Goal: Transaction & Acquisition: Purchase product/service

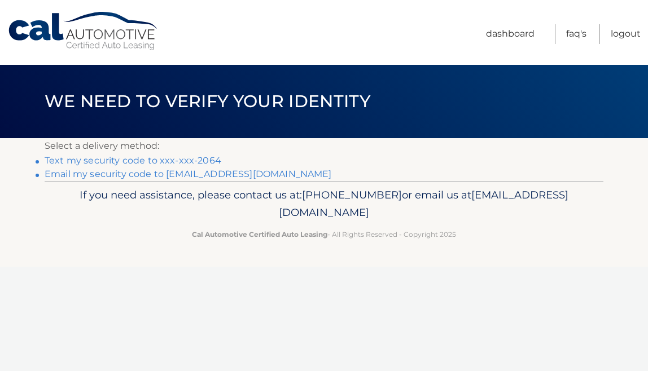
click at [173, 160] on link "Text my security code to xxx-xxx-2064" at bounding box center [133, 160] width 177 height 11
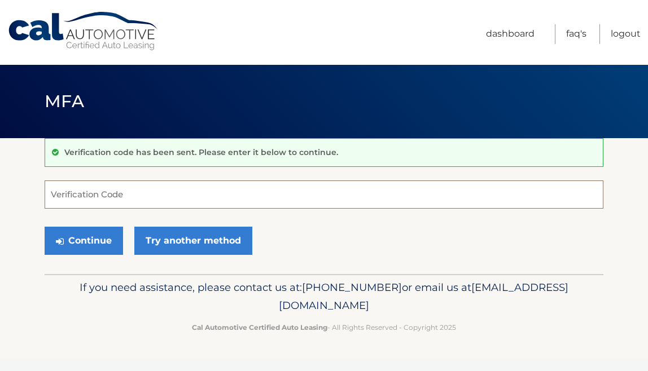
click at [189, 195] on input "Verification Code" at bounding box center [324, 195] width 558 height 28
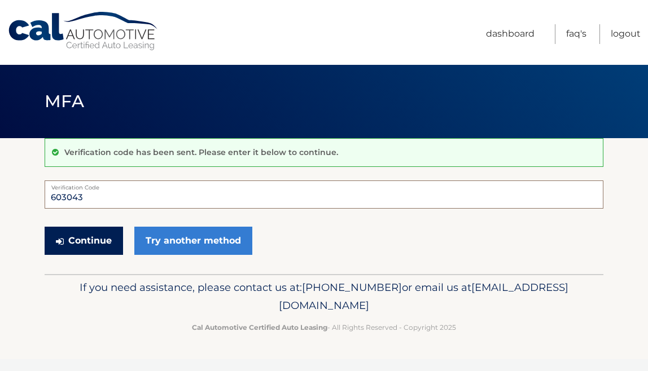
type input "603043"
click at [102, 243] on button "Continue" at bounding box center [84, 241] width 78 height 28
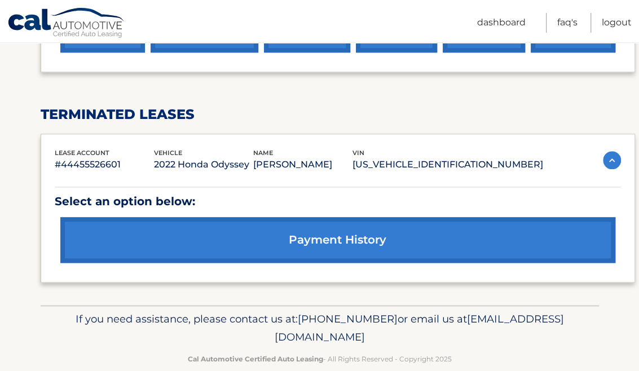
scroll to position [282, 0]
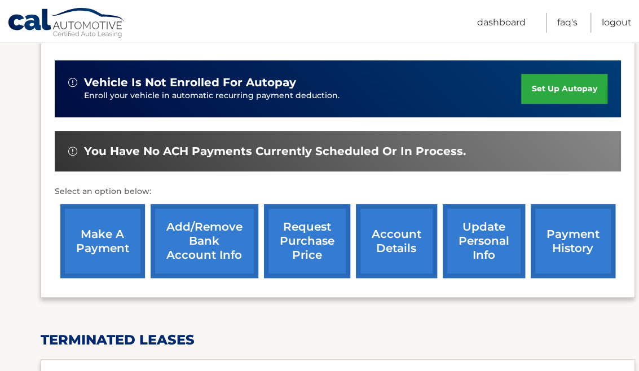
click at [126, 239] on link "make a payment" at bounding box center [102, 241] width 85 height 74
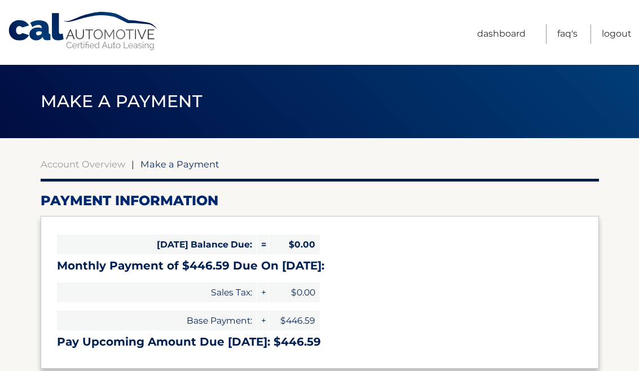
select select "NmJjZDkwMmQtZjVhYi00ZDU4LWE5YzctNTBmOWE2NzQ1YzJj"
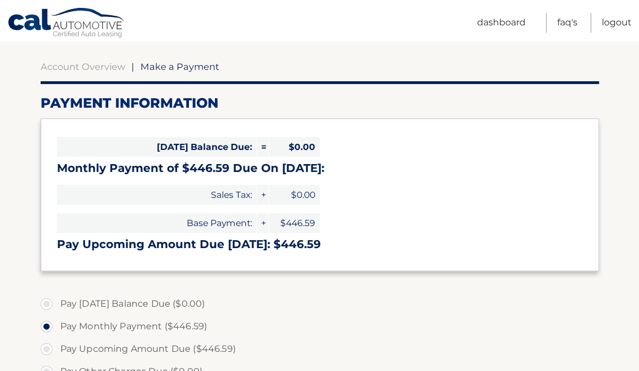
scroll to position [226, 0]
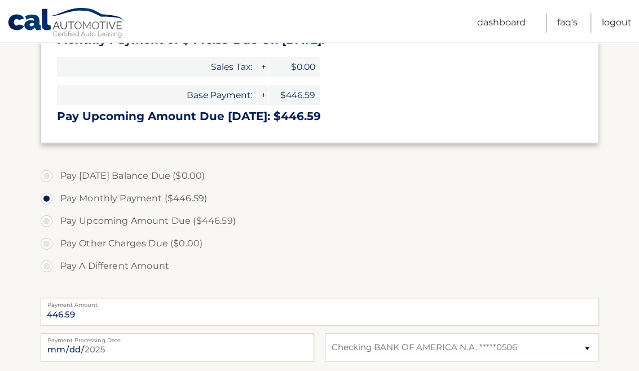
click at [49, 266] on label "Pay A Different Amount" at bounding box center [320, 266] width 558 height 23
click at [49, 266] on input "Pay A Different Amount" at bounding box center [50, 264] width 11 height 18
radio input "true"
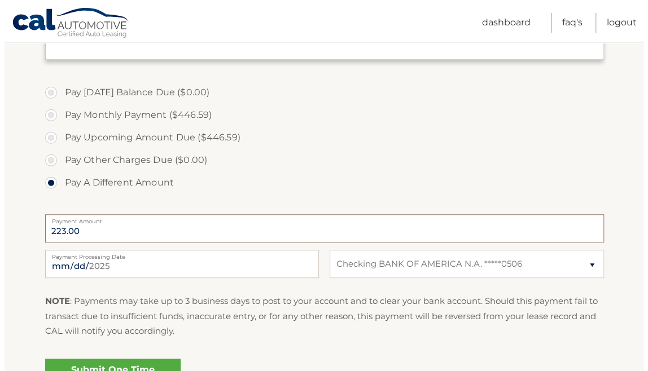
scroll to position [395, 0]
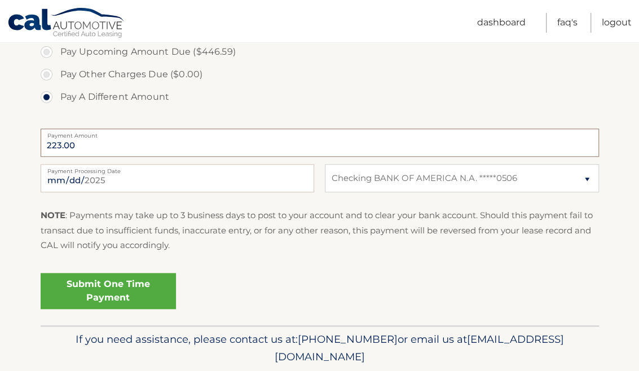
type input "223.00"
click at [86, 289] on link "Submit One Time Payment" at bounding box center [108, 291] width 135 height 36
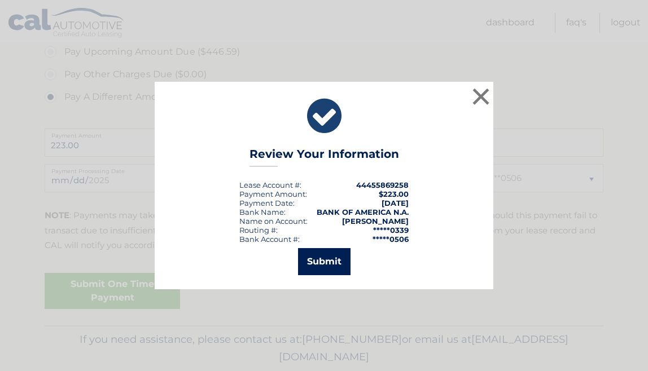
click at [308, 262] on button "Submit" at bounding box center [324, 261] width 52 height 27
